Goal: Task Accomplishment & Management: Complete application form

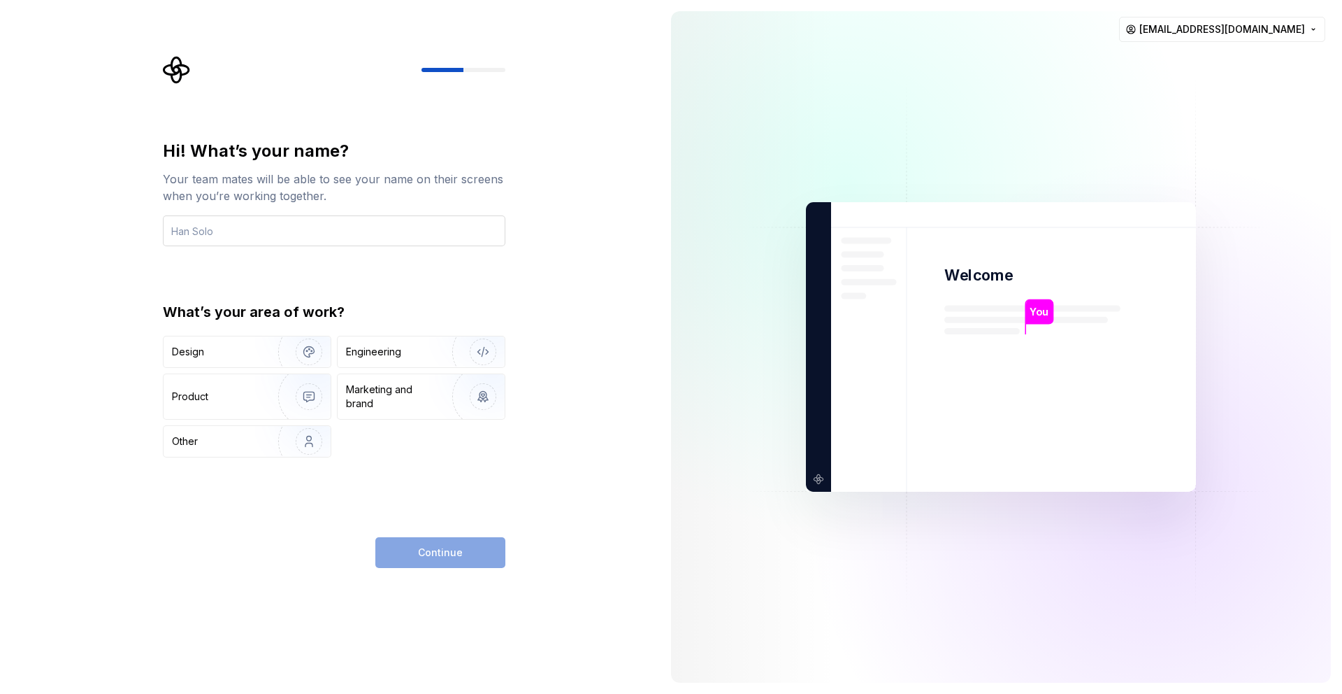
click at [212, 224] on input "text" at bounding box center [334, 230] width 343 height 31
type input "Gleb"
click at [295, 397] on img "button" at bounding box center [299, 397] width 89 height 94
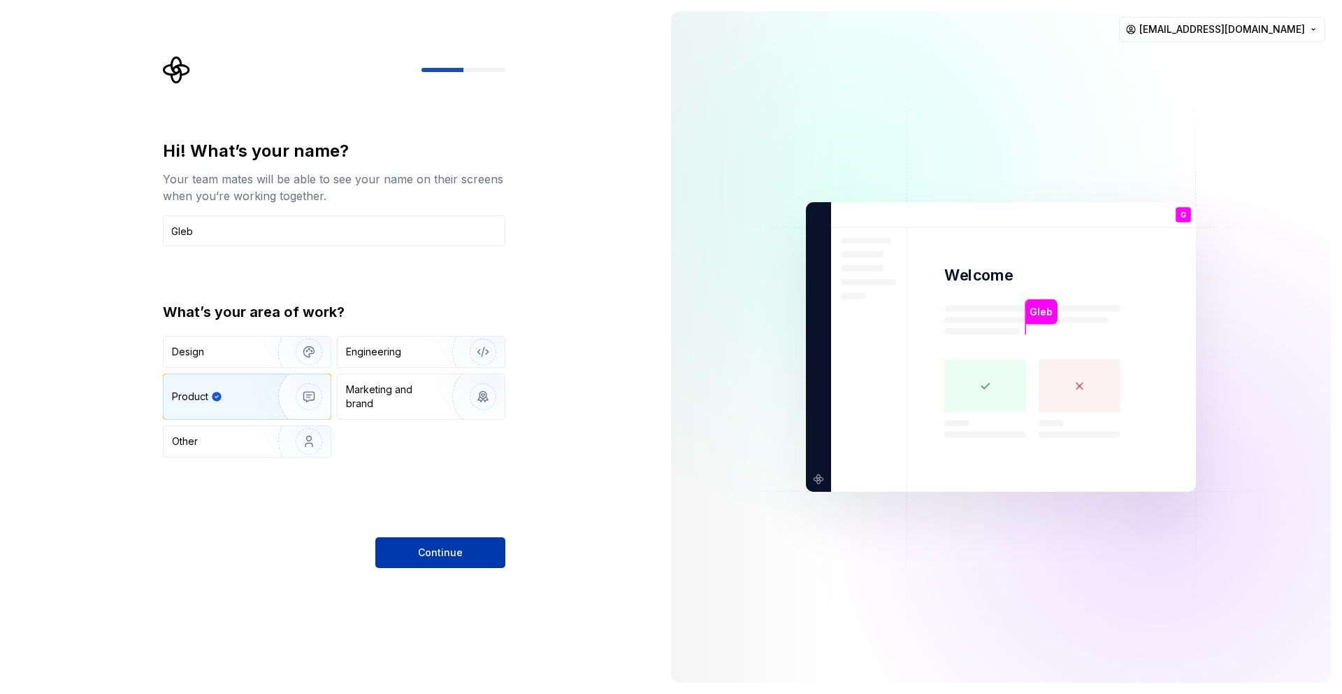
click at [420, 551] on span "Continue" at bounding box center [440, 552] width 45 height 14
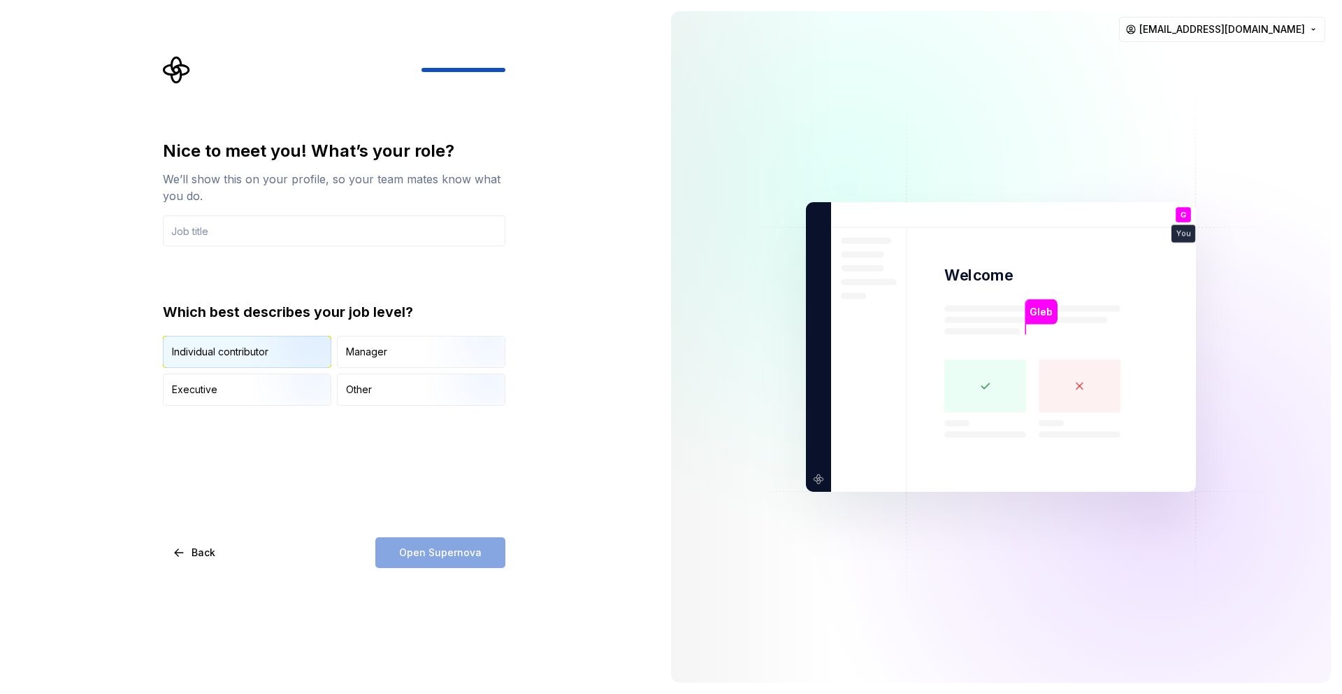
click at [306, 352] on img "button" at bounding box center [296, 369] width 89 height 94
click at [227, 236] on input "text" at bounding box center [334, 230] width 343 height 31
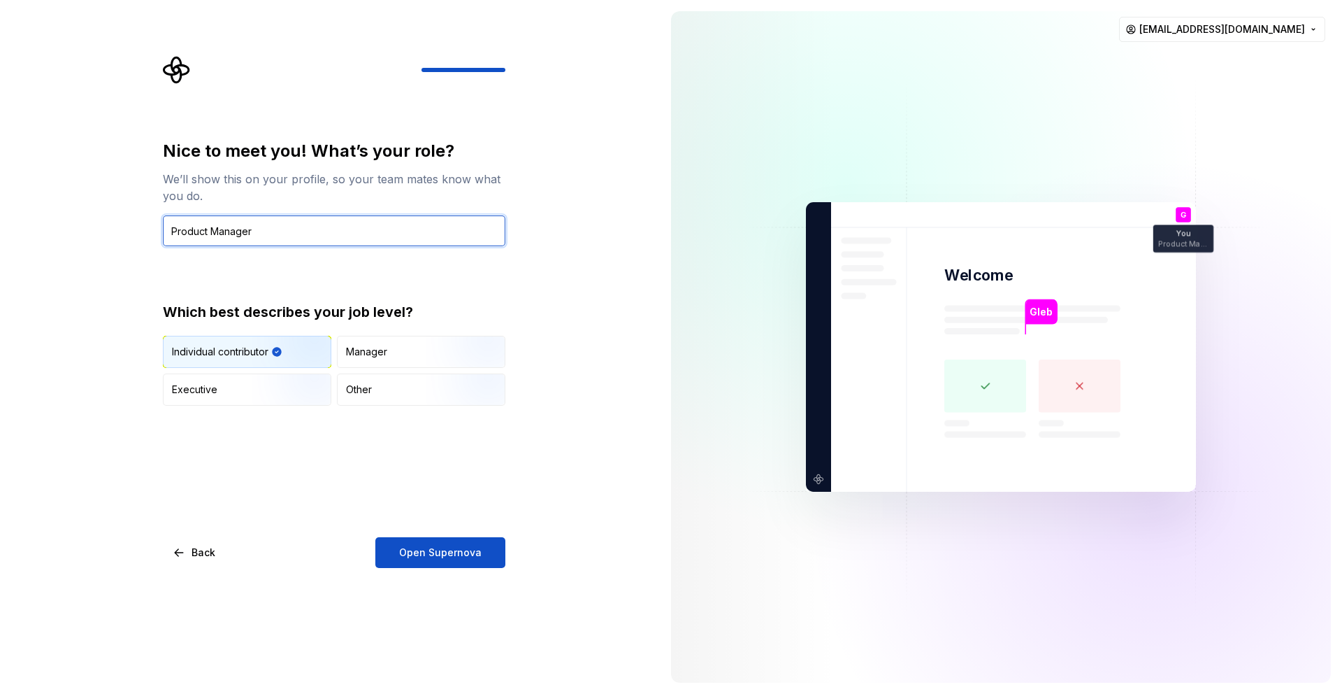
type input "Product Manager"
click at [291, 470] on div "Nice to meet you! What’s your role? We’ll show this on your profile, so your te…" at bounding box center [334, 354] width 343 height 428
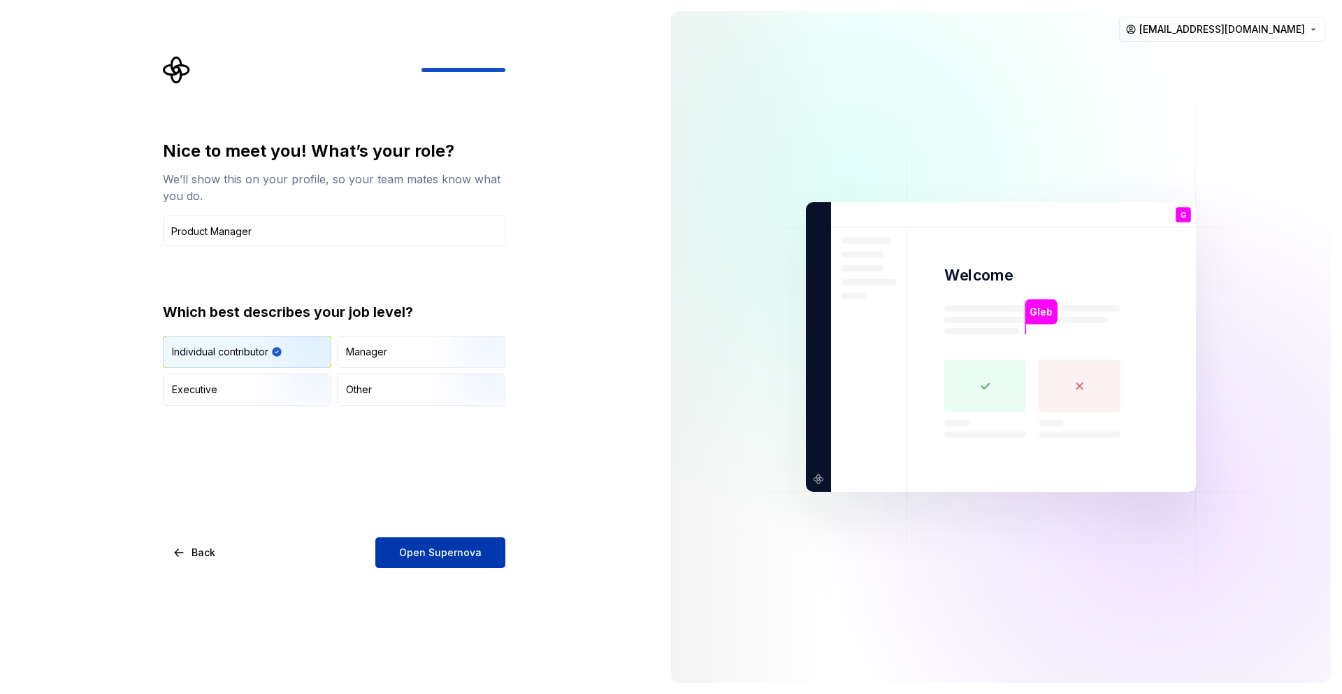
click at [416, 554] on span "Open Supernova" at bounding box center [440, 552] width 82 height 14
